Goal: Transaction & Acquisition: Obtain resource

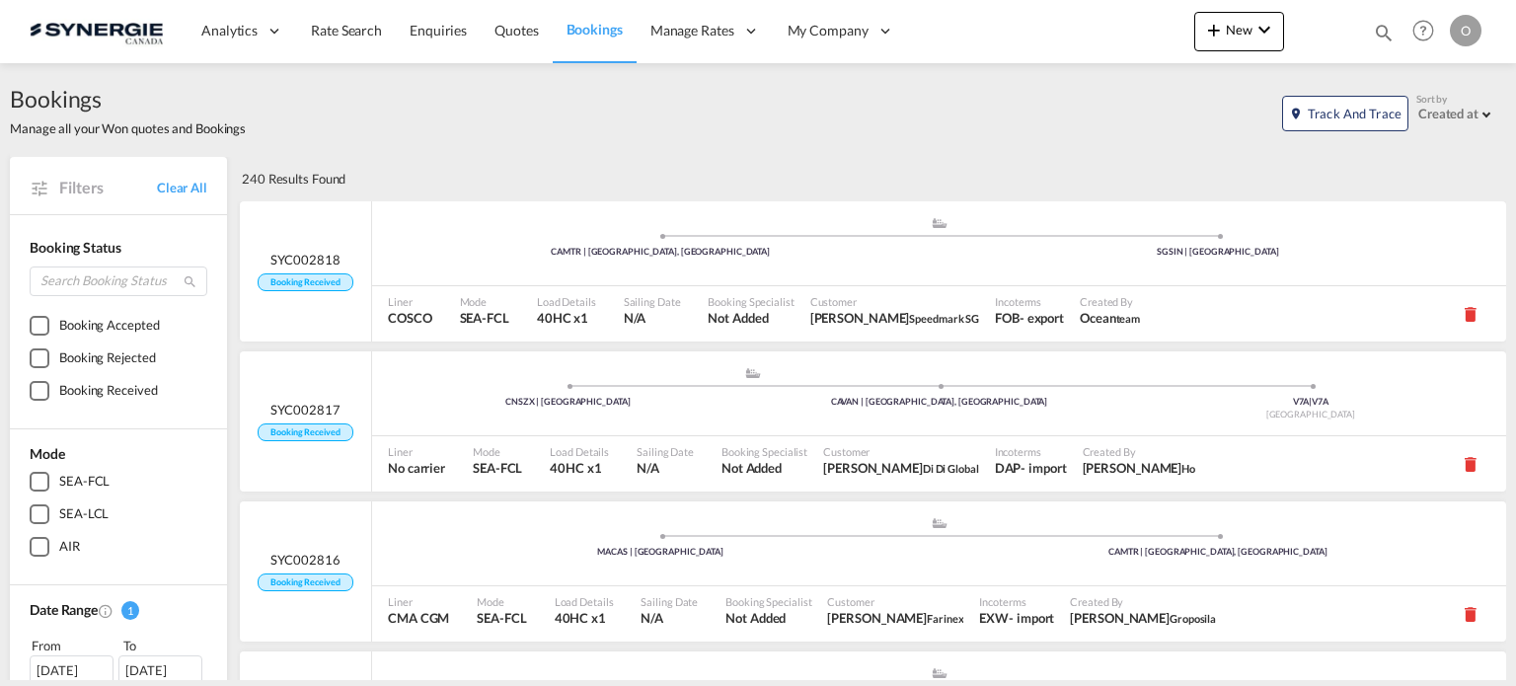
click at [1381, 36] on md-icon "icon-magnify" at bounding box center [1384, 33] width 22 height 22
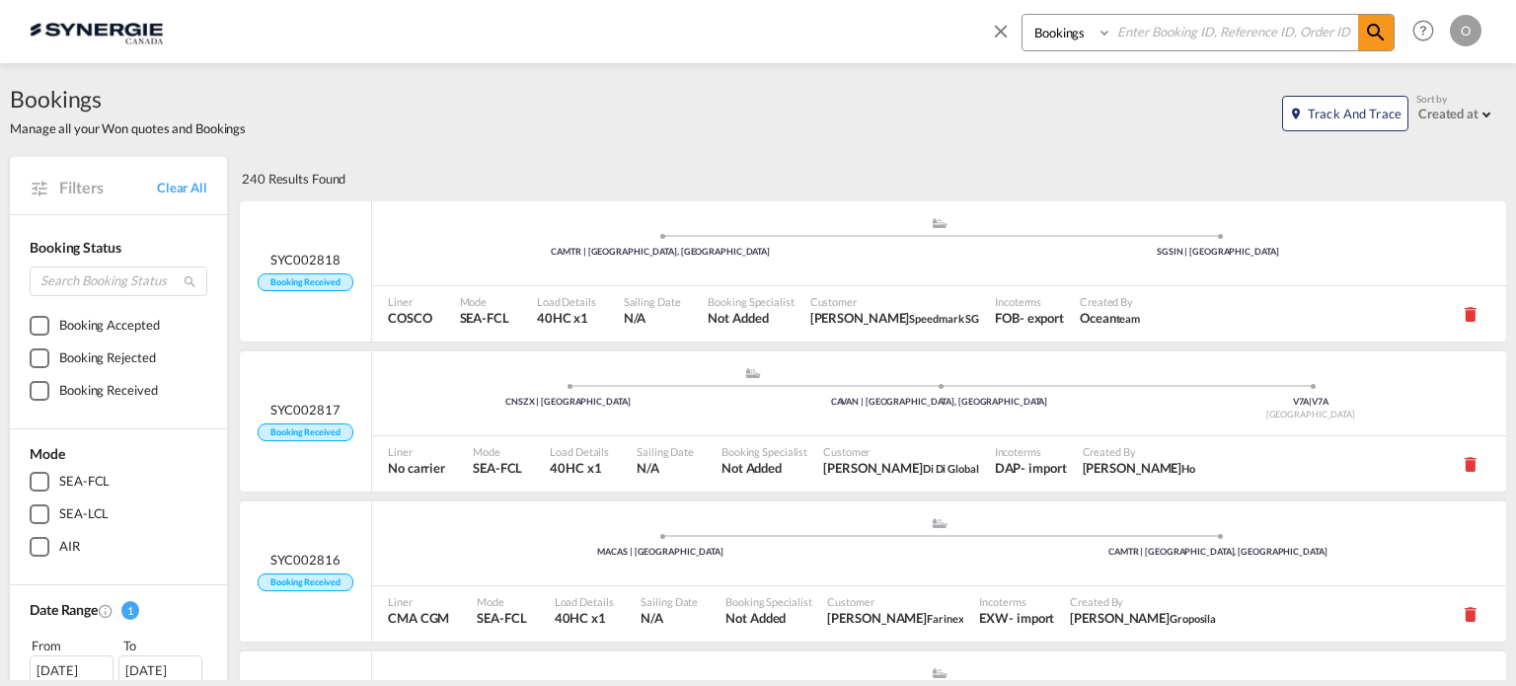
drag, startPoint x: 1082, startPoint y: 31, endPoint x: 1078, endPoint y: 42, distance: 12.5
click at [1082, 31] on select "Bookings Quotes Enquiries" at bounding box center [1069, 33] width 94 height 36
select select "Quotes"
click at [1022, 15] on select "Bookings Quotes Enquiries" at bounding box center [1069, 33] width 94 height 36
click at [1168, 28] on input at bounding box center [1235, 32] width 246 height 35
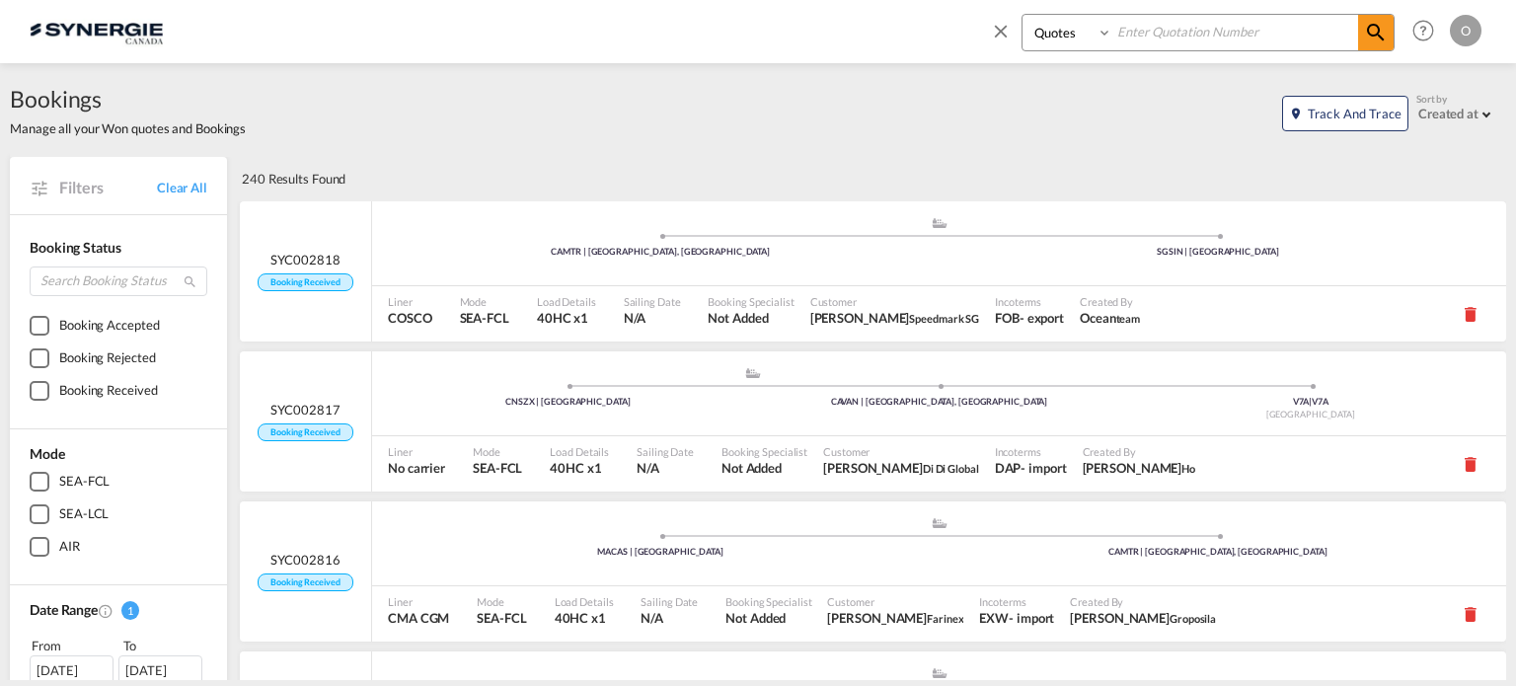
paste input "SYC000013535"
type input "SYC000013535"
click at [1380, 21] on md-icon "icon-magnify" at bounding box center [1376, 33] width 24 height 24
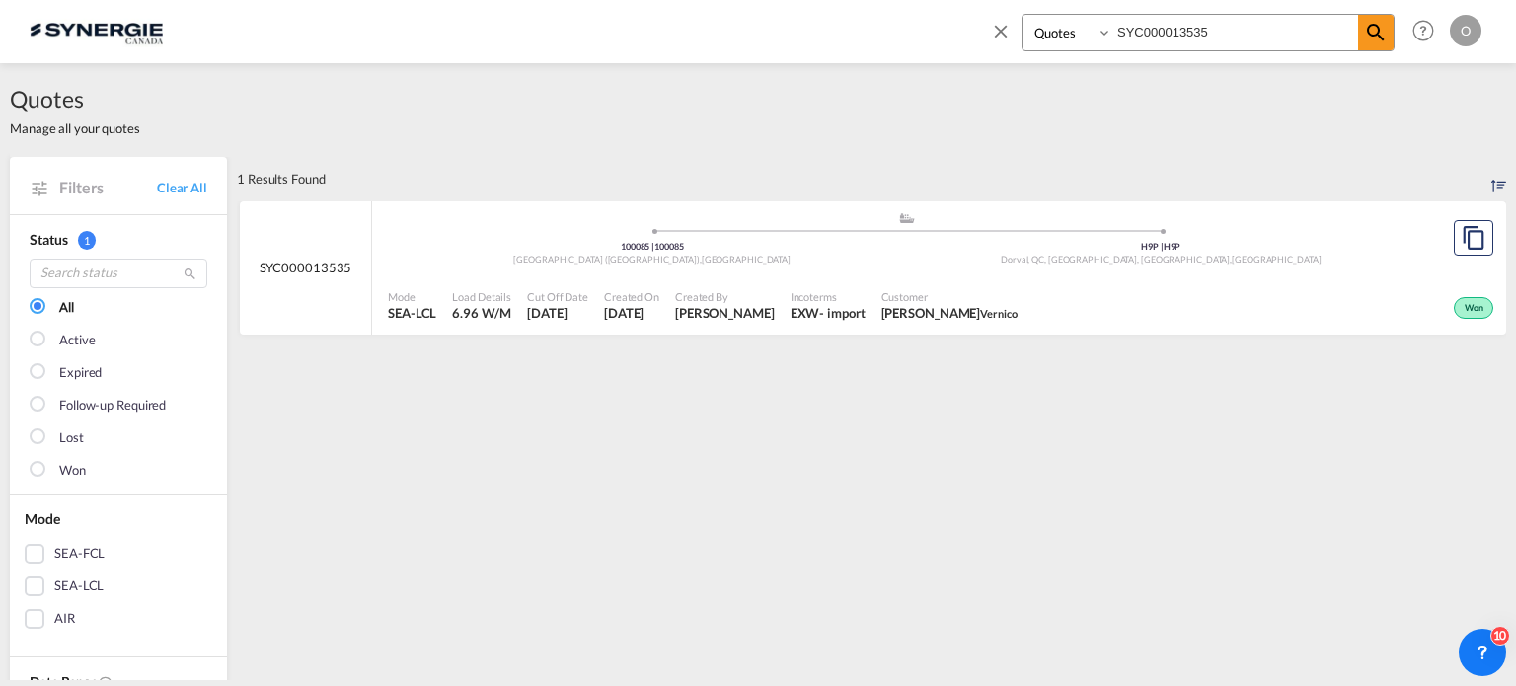
click at [939, 244] on div "H9P | H9P" at bounding box center [1161, 247] width 509 height 13
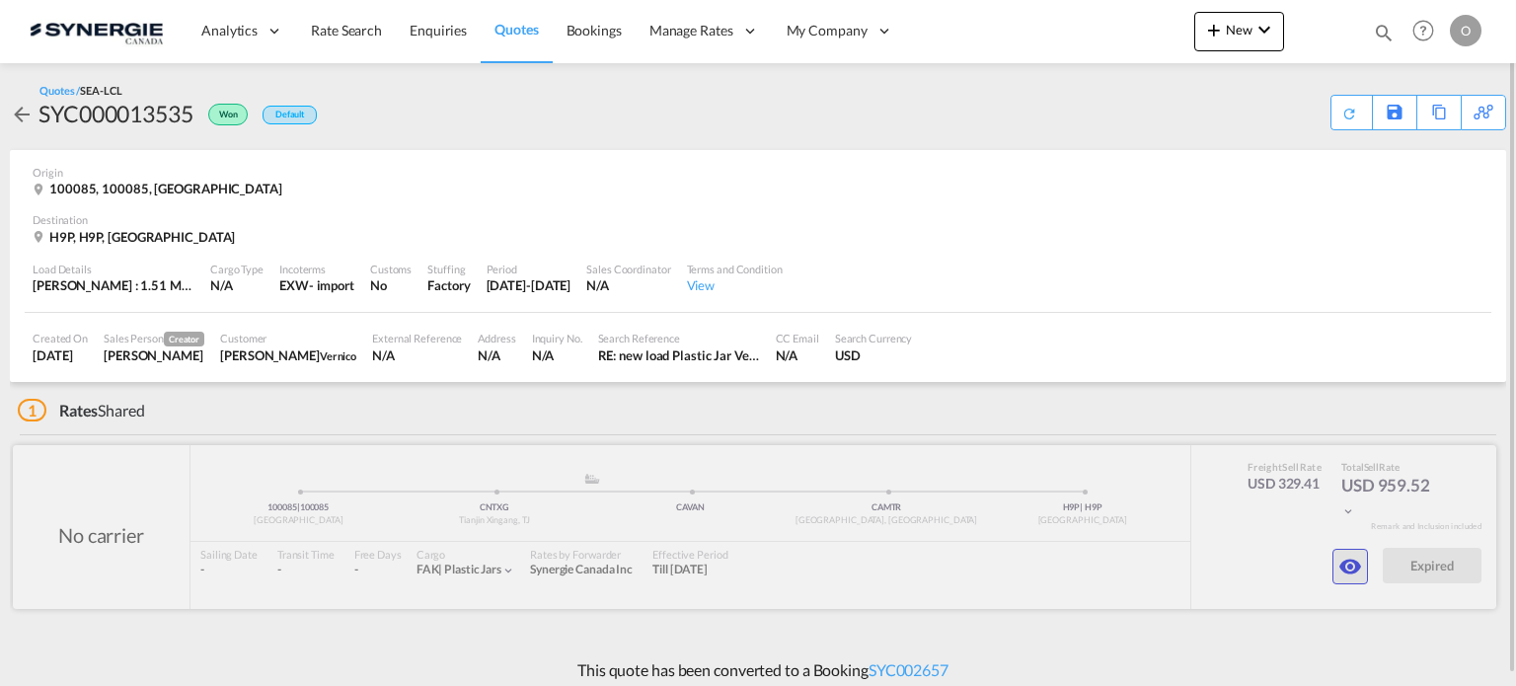
click at [1358, 564] on md-icon "icon-eye" at bounding box center [1350, 567] width 24 height 24
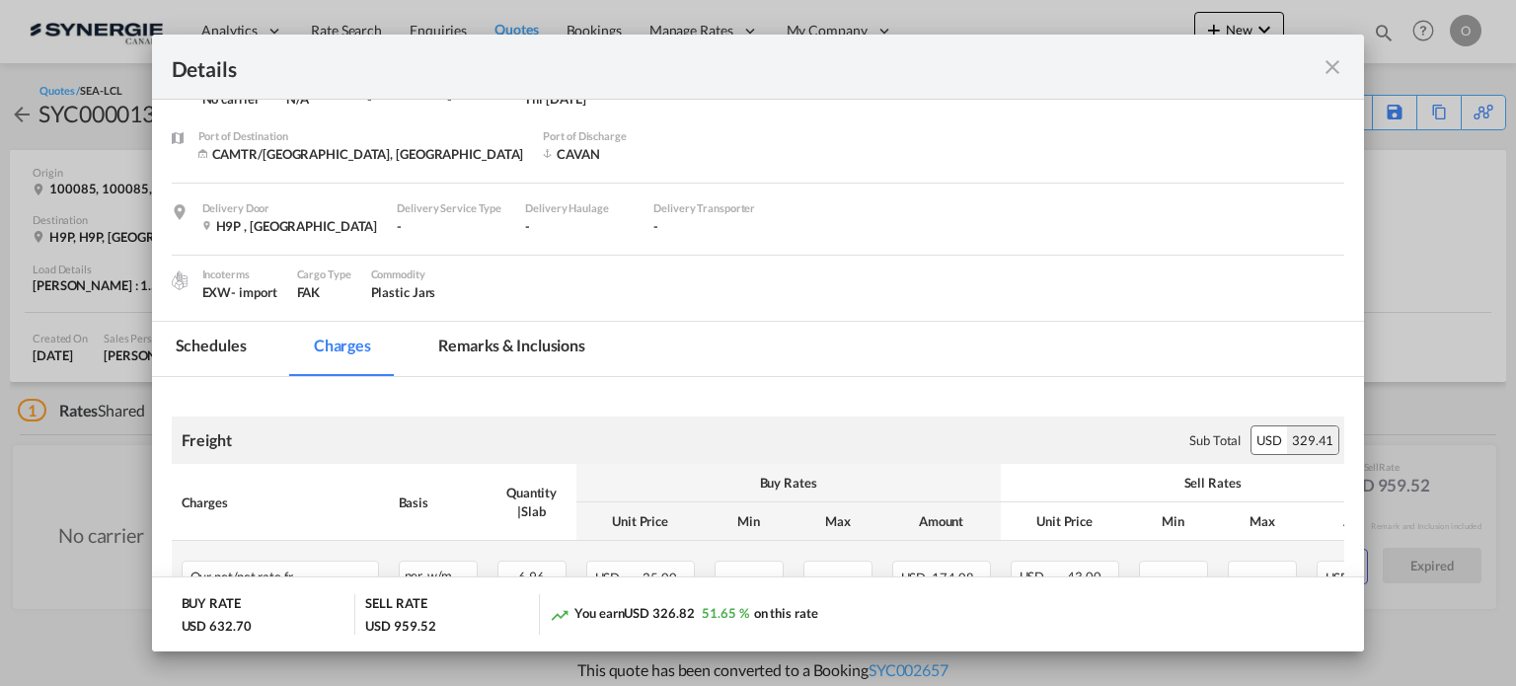
scroll to position [329, 0]
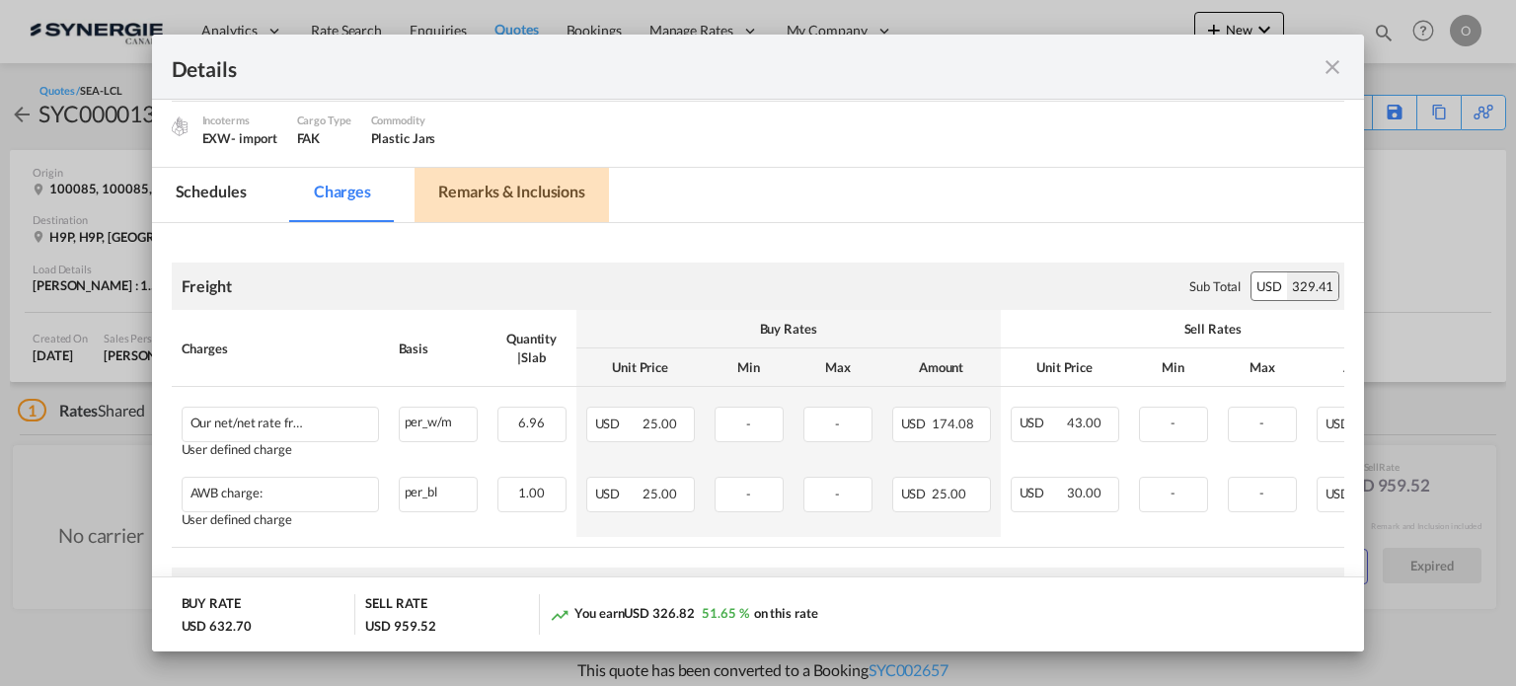
click at [477, 173] on md-tab-item "Remarks & Inclusions" at bounding box center [511, 195] width 194 height 54
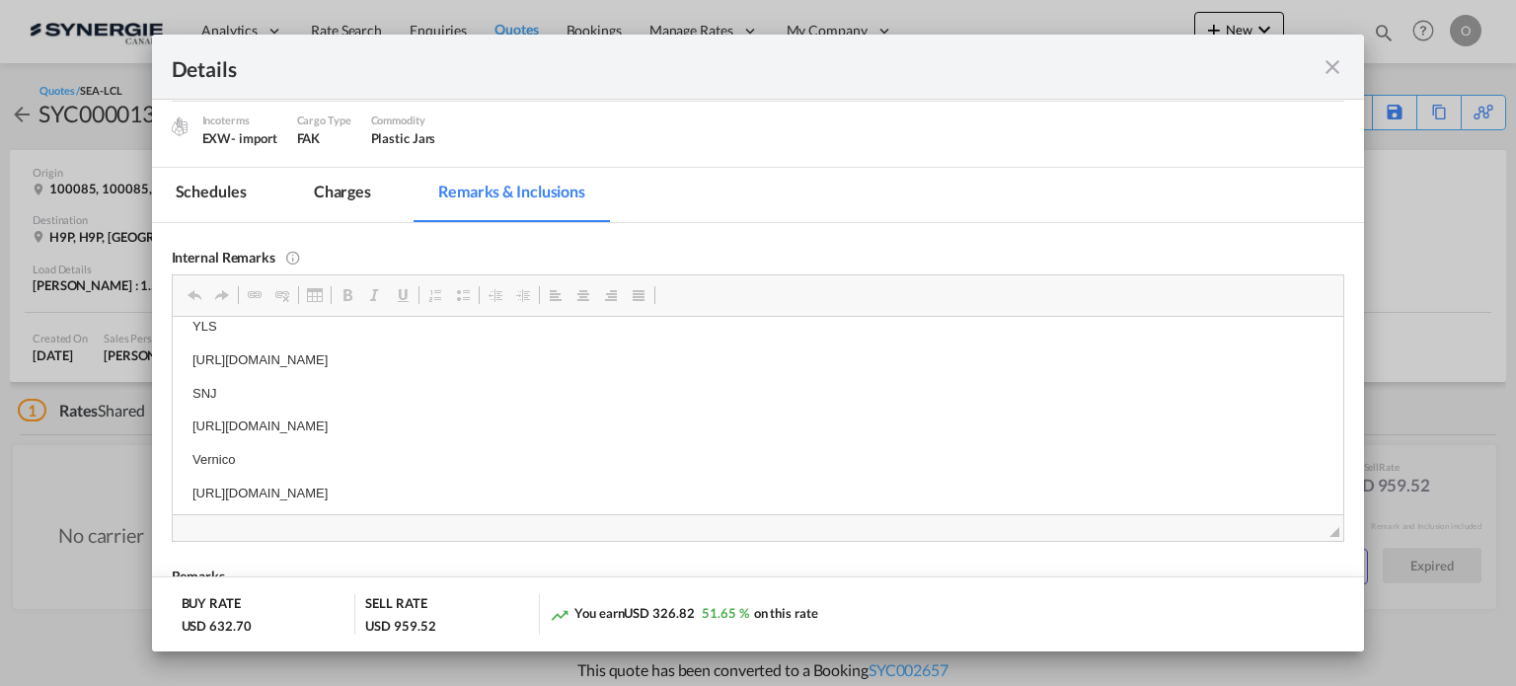
scroll to position [9, 0]
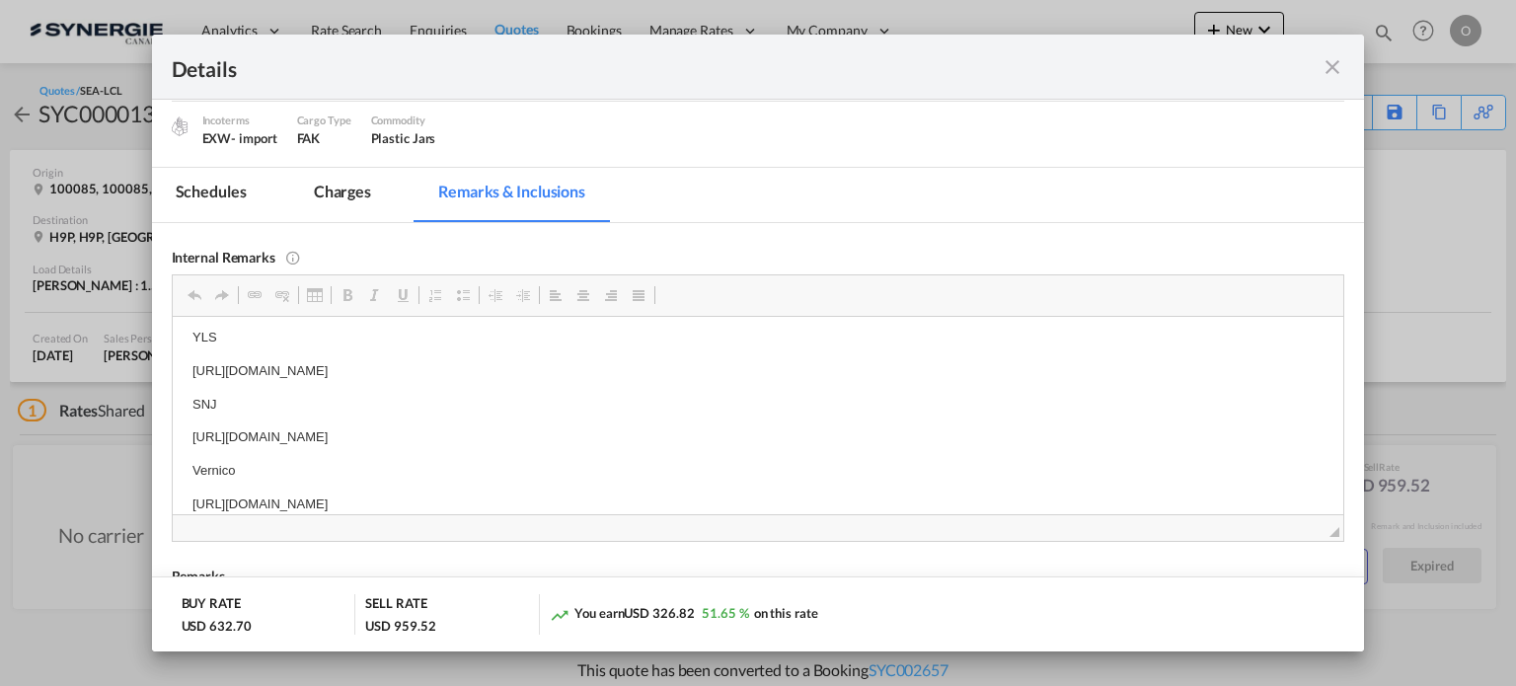
drag, startPoint x: 192, startPoint y: 414, endPoint x: 415, endPoint y: 415, distance: 223.0
drag, startPoint x: 189, startPoint y: 435, endPoint x: 784, endPoint y: 443, distance: 594.1
click at [784, 443] on html "YLS https://app.frontapp.com/open/msg_1gn1pybz?key=IUohDmxyOOyy81GNVEAB8KenK96s…" at bounding box center [757, 420] width 1171 height 227
click at [729, 457] on span "Copy" at bounding box center [755, 454] width 61 height 29
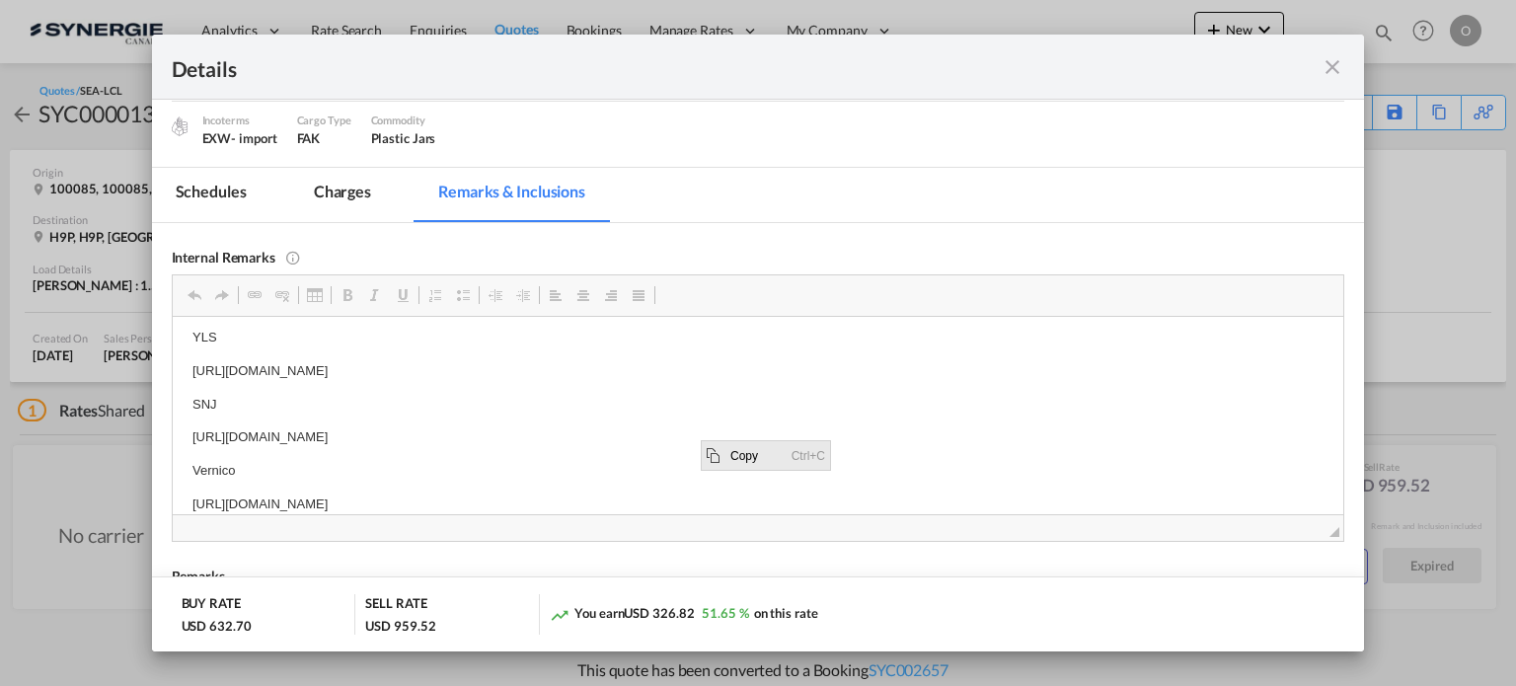
copy p "https://app.frontapp.com/open/msg_1gmldpjj?key=OwmXtrn0umZlJY439hiyjWkwYuRvnhk7"
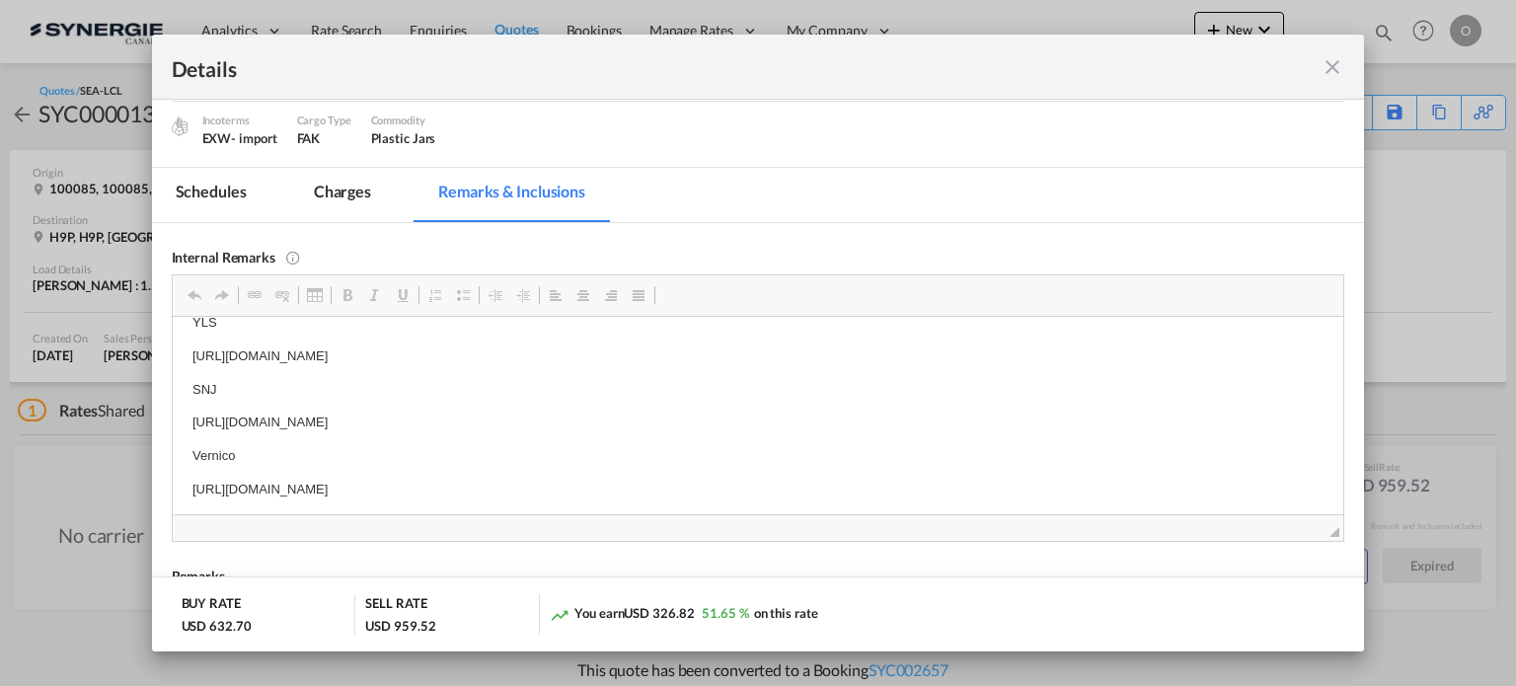
scroll to position [29, 0]
click at [1335, 69] on md-icon "icon-close fg-AAA8AD m-0 cursor" at bounding box center [1332, 67] width 24 height 24
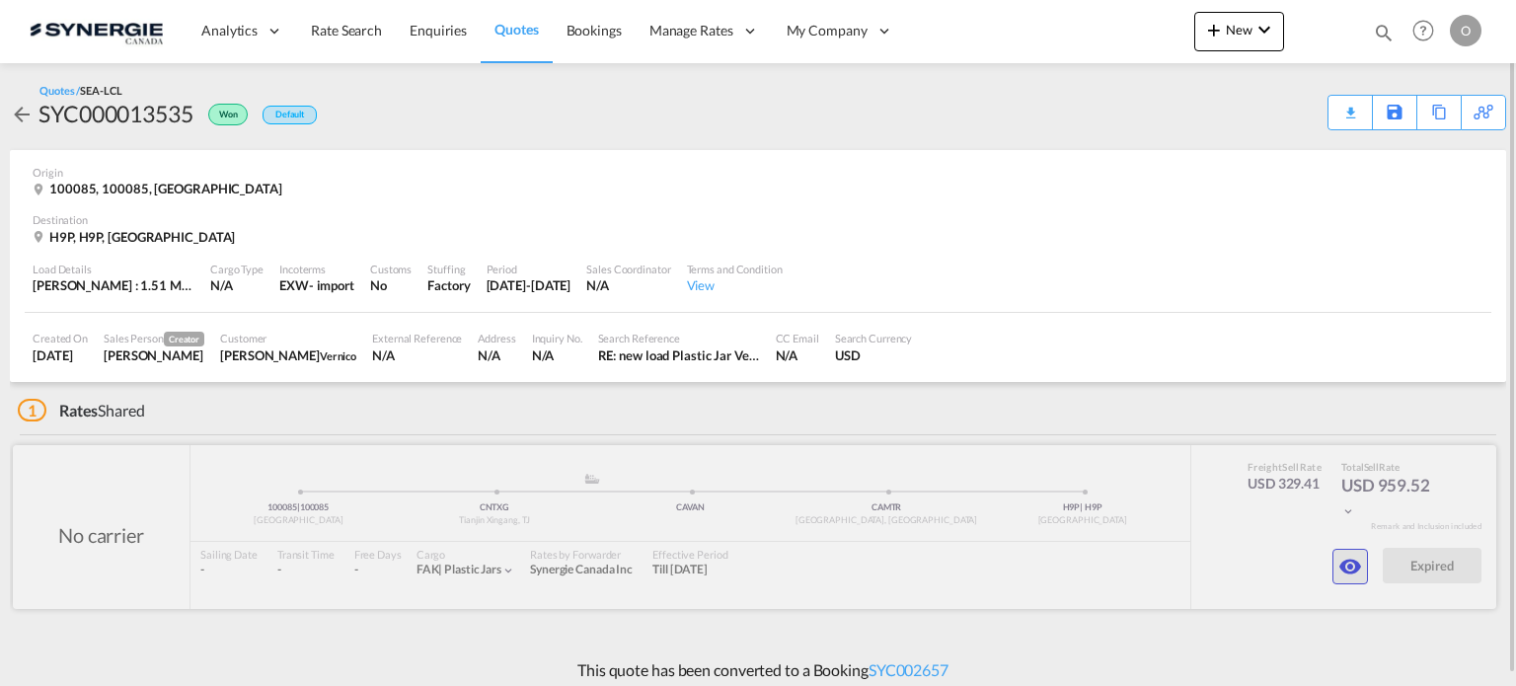
click at [1352, 560] on md-icon "icon-eye" at bounding box center [1350, 567] width 24 height 24
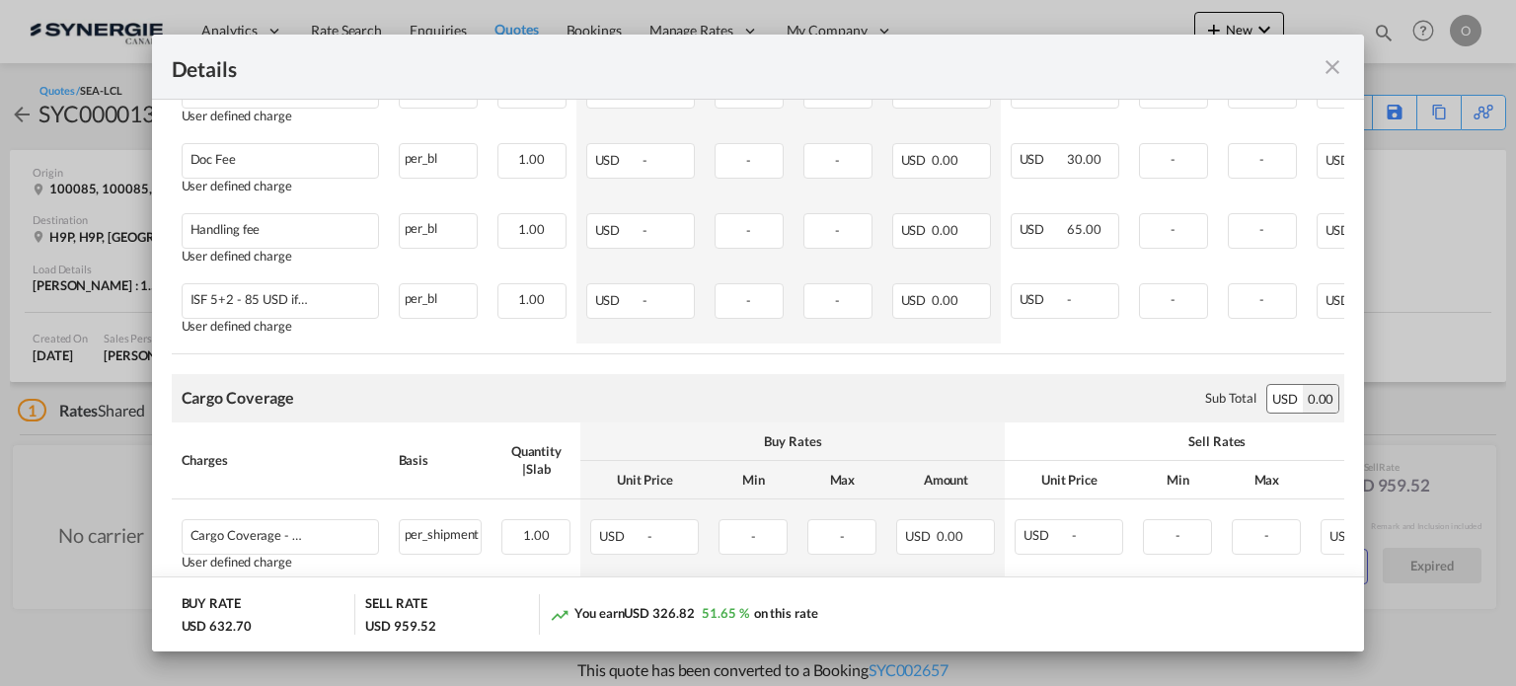
scroll to position [1413, 0]
click at [1330, 64] on md-icon "icon-close fg-AAA8AD m-0 cursor" at bounding box center [1332, 67] width 24 height 24
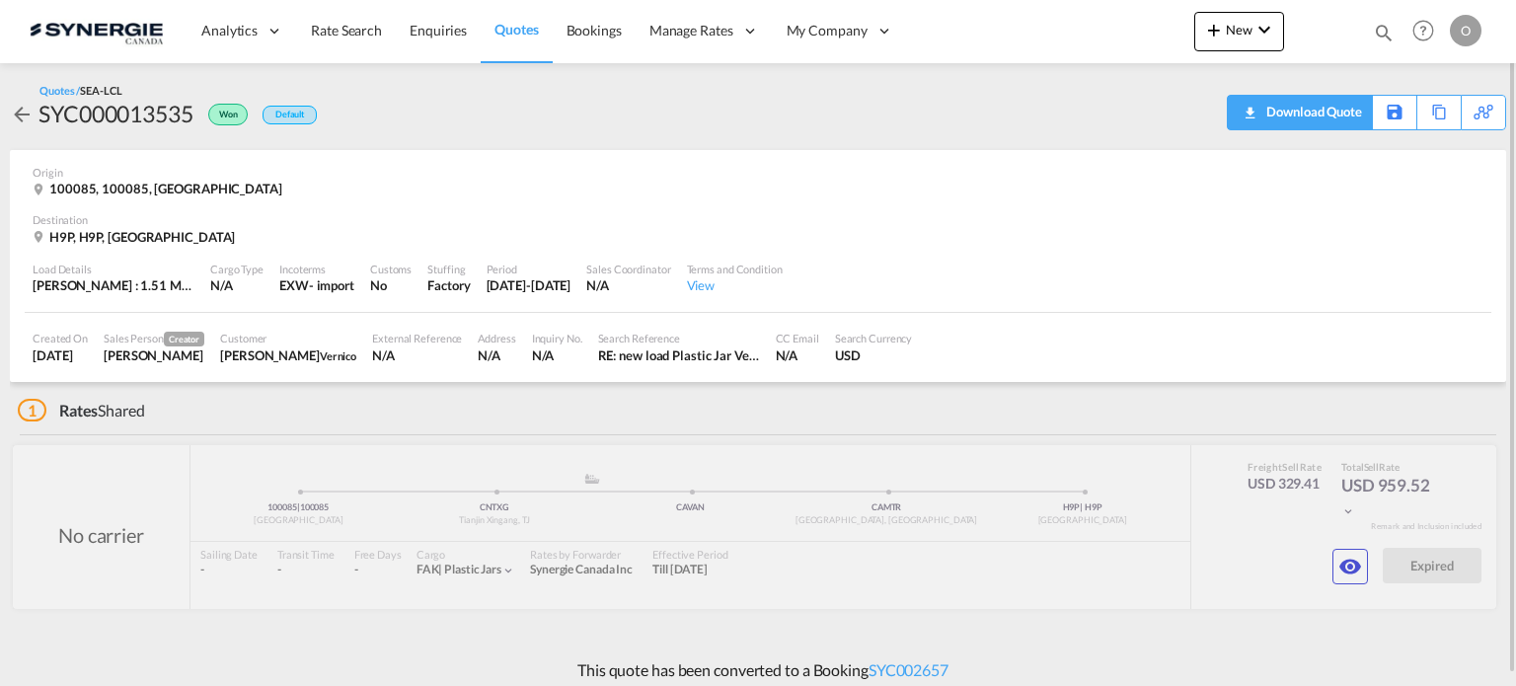
click at [1334, 111] on div "Download Quote" at bounding box center [1311, 112] width 101 height 32
click at [1358, 557] on md-icon "icon-eye" at bounding box center [1350, 567] width 24 height 24
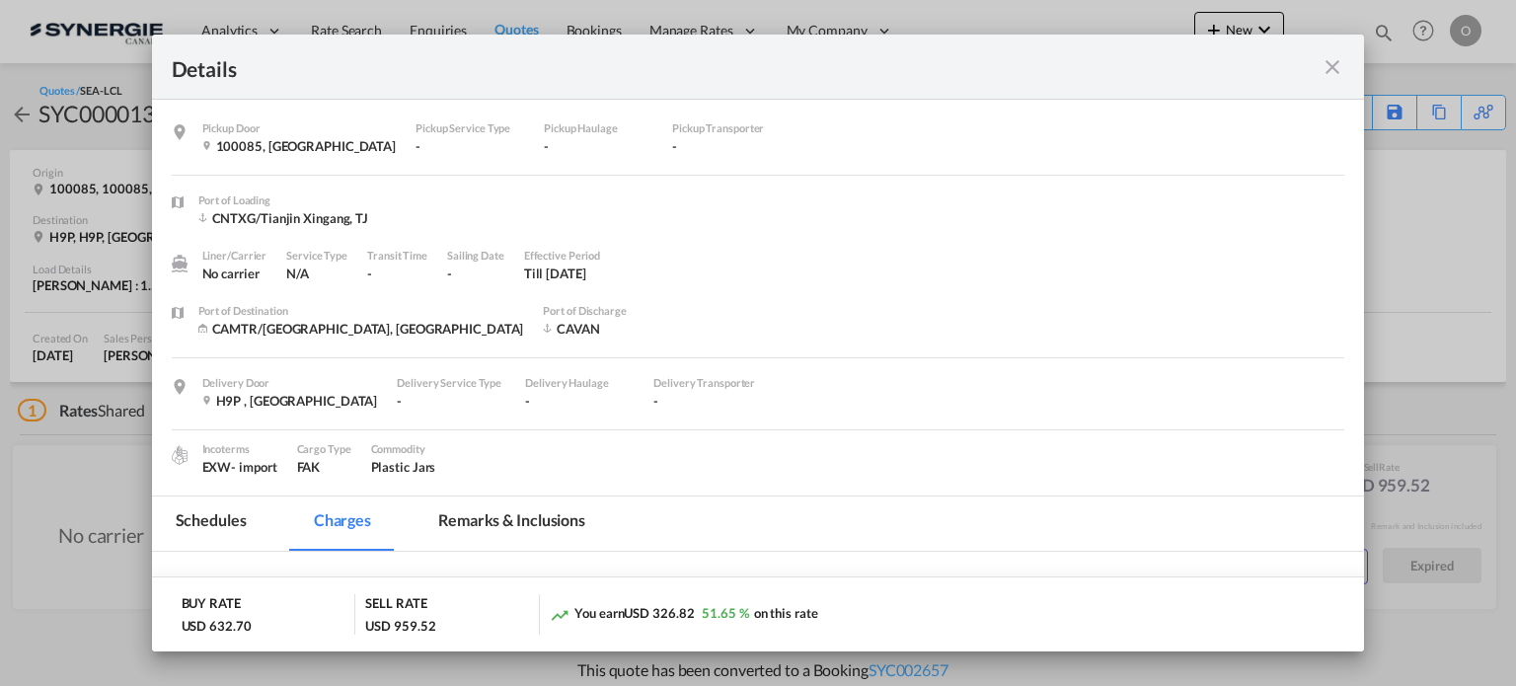
click at [516, 535] on md-tab-item "Remarks & Inclusions" at bounding box center [511, 523] width 194 height 54
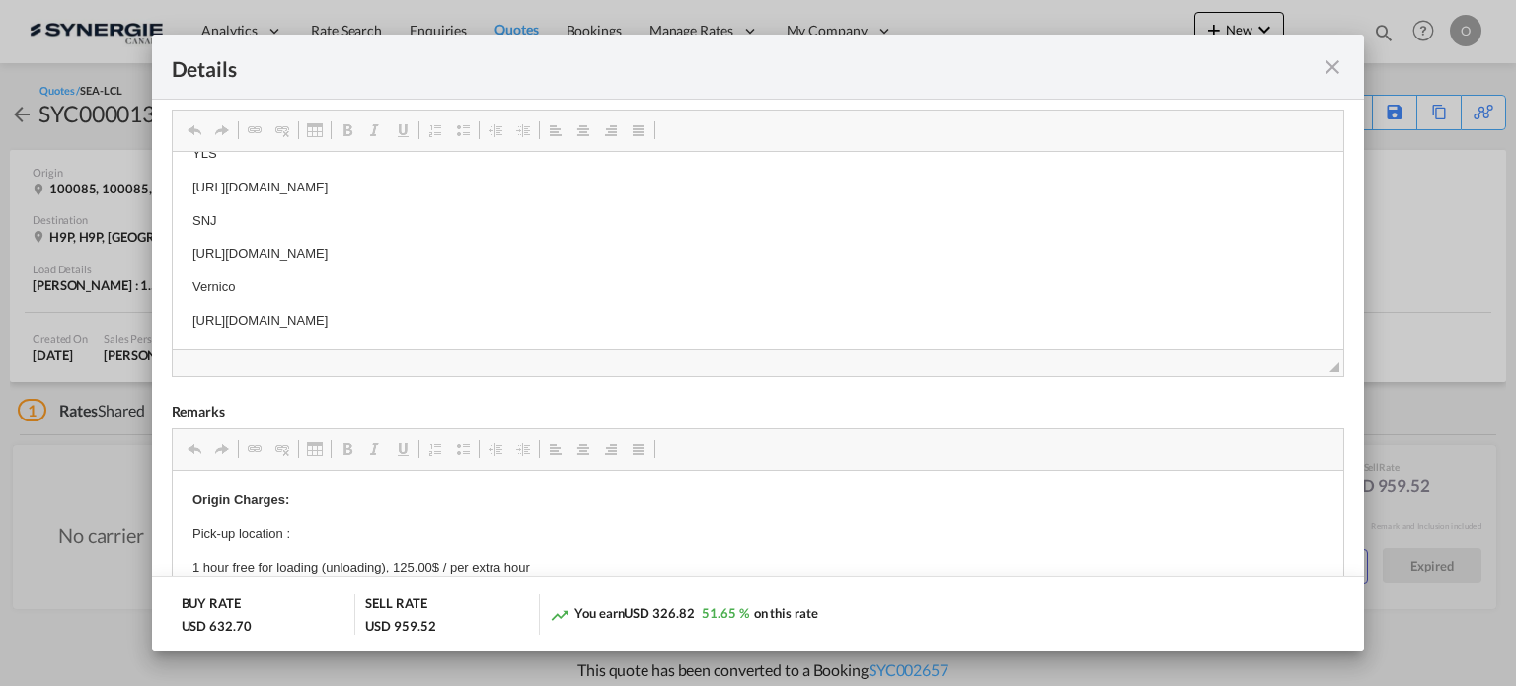
scroll to position [29, 0]
drag, startPoint x: 185, startPoint y: 327, endPoint x: 738, endPoint y: 328, distance: 553.6
click at [749, 338] on span "Copy" at bounding box center [767, 336] width 61 height 29
copy p "https://app.frontapp.com/open/msg_1gm3gplb?key=G6sl0bt3C19Hmes7GHSRhKI7Ww0epggt"
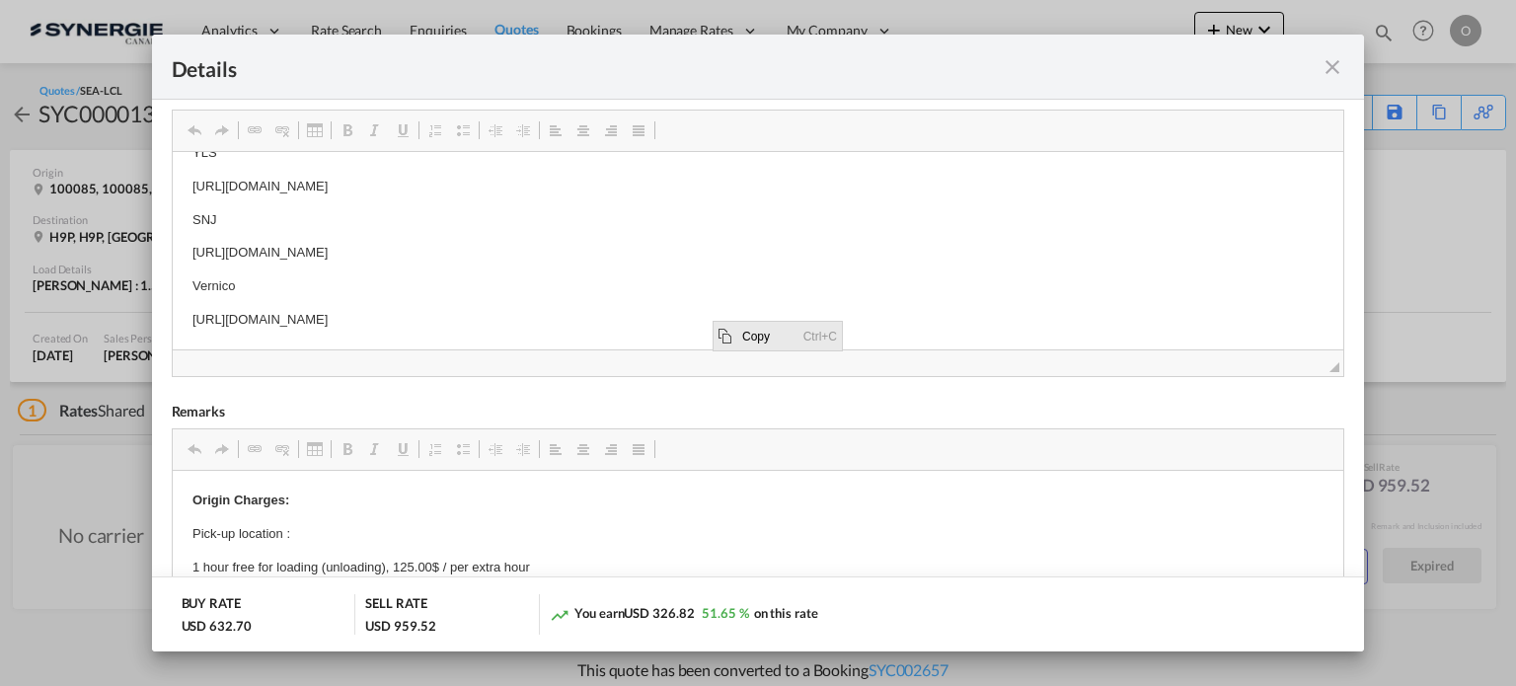
scroll to position [20, 0]
